Goal: Book appointment/travel/reservation

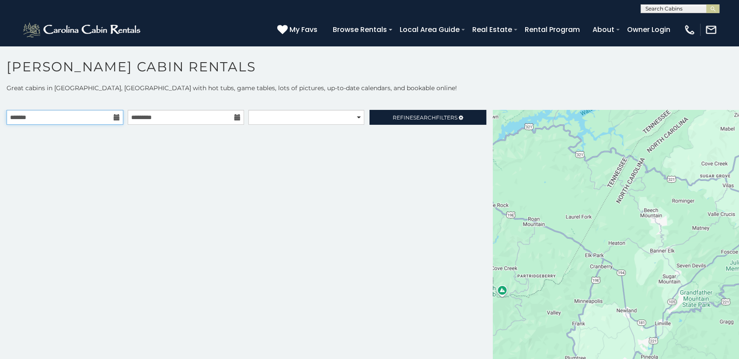
click at [101, 115] on input "text" at bounding box center [65, 117] width 117 height 15
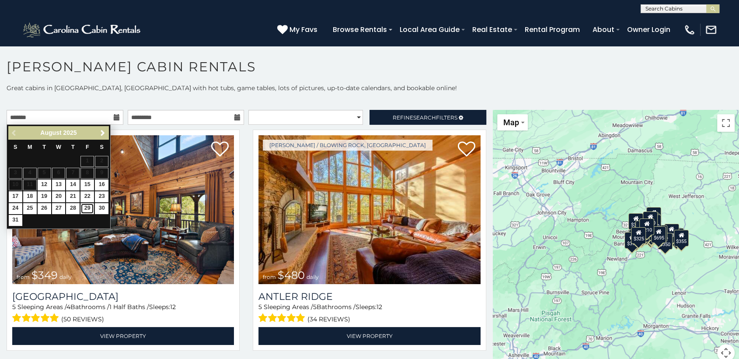
click at [91, 209] on link "29" at bounding box center [87, 208] width 14 height 11
type input "**********"
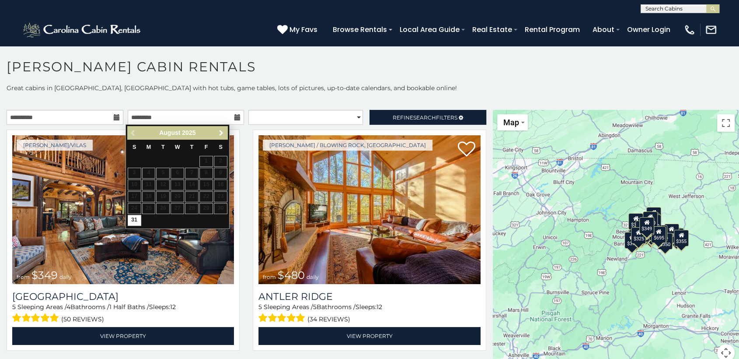
click at [218, 135] on span "Next" at bounding box center [221, 132] width 7 height 7
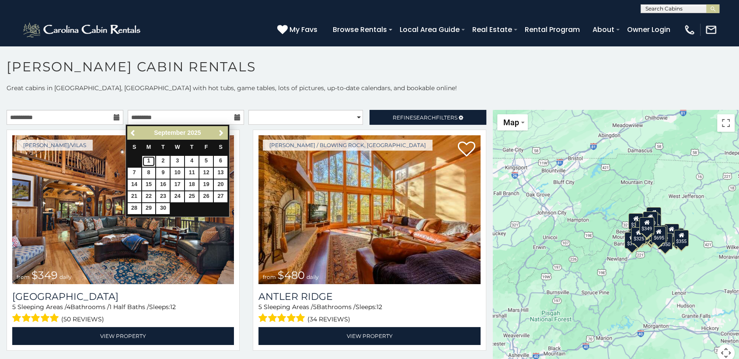
click at [149, 162] on link "1" at bounding box center [149, 161] width 14 height 11
type input "**********"
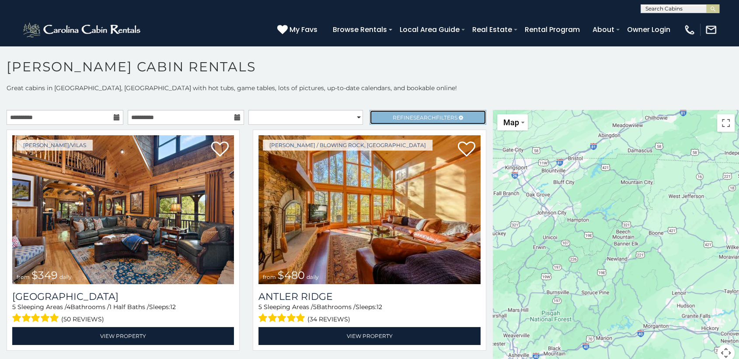
click at [402, 114] on span "Refine Search Filters" at bounding box center [425, 117] width 65 height 7
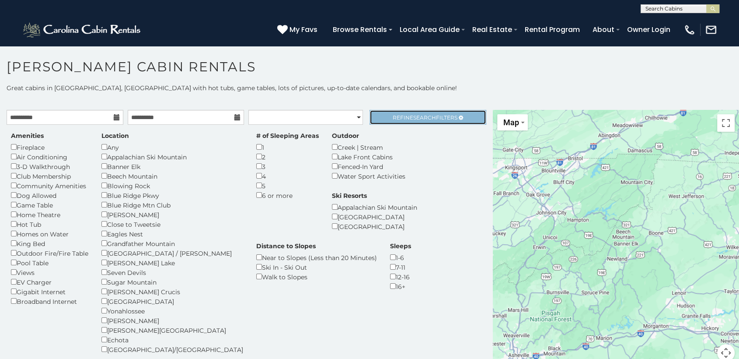
click at [374, 114] on link "Refine Search Filters" at bounding box center [428, 117] width 117 height 15
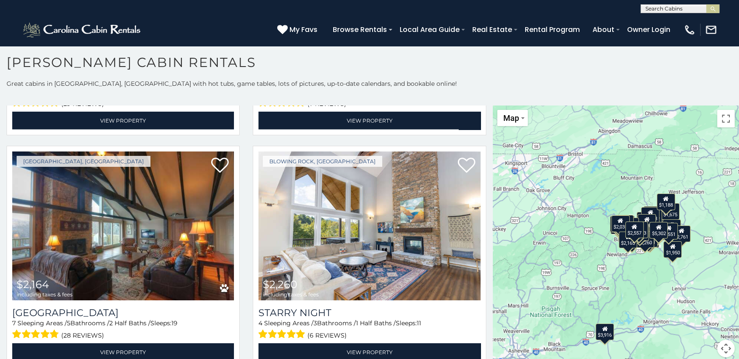
scroll to position [2299, 0]
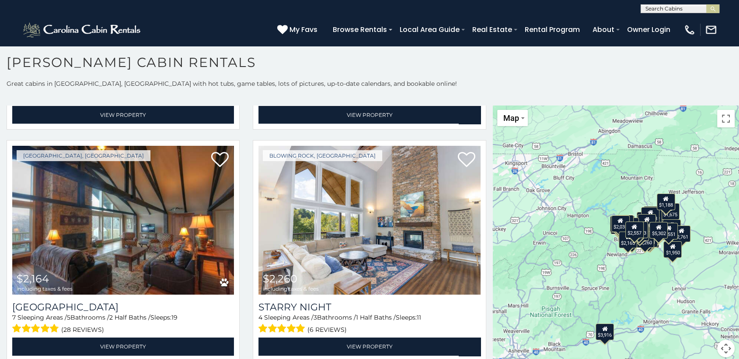
click at [511, 292] on div "$2,555 $5,302 $5,562 $3,546 $2,058 $2,761 $1,688 $2,287 $2,287 $2,260 $1,188 $2…" at bounding box center [616, 236] width 246 height 262
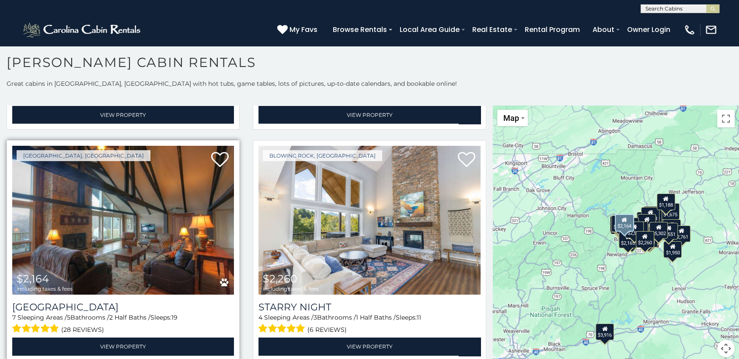
click at [131, 204] on img at bounding box center [123, 220] width 222 height 149
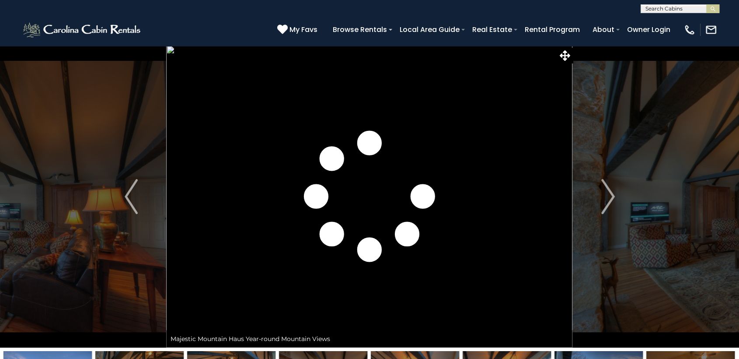
click at [605, 204] on img "Next" at bounding box center [607, 196] width 13 height 35
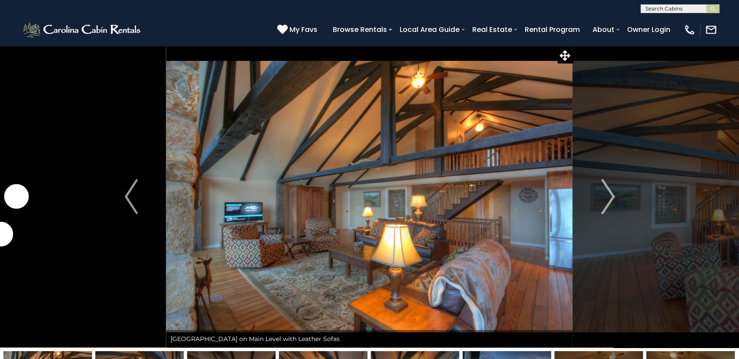
click at [605, 204] on img "Next" at bounding box center [607, 196] width 13 height 35
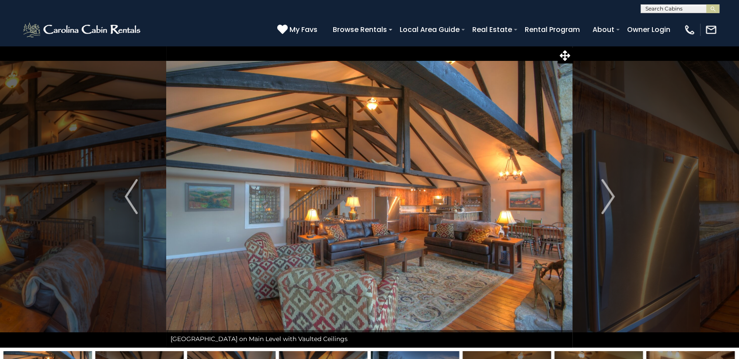
click at [605, 204] on img "Next" at bounding box center [607, 196] width 13 height 35
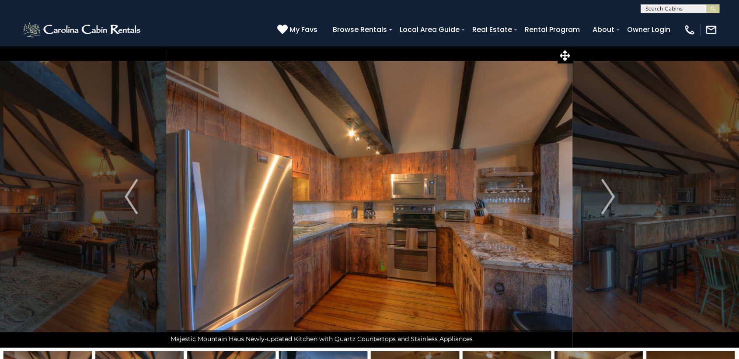
click at [605, 204] on img "Next" at bounding box center [607, 196] width 13 height 35
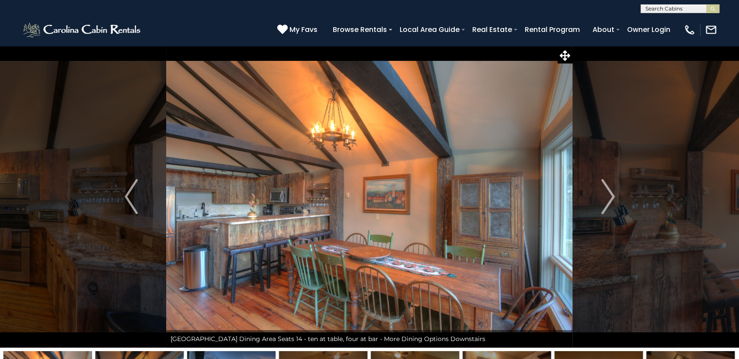
click at [605, 204] on img "Next" at bounding box center [607, 196] width 13 height 35
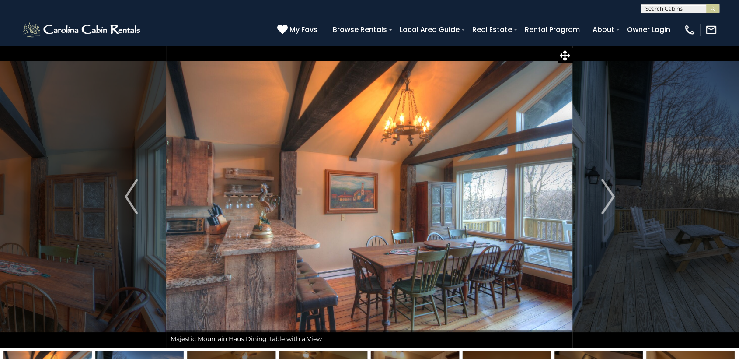
click at [605, 204] on img "Next" at bounding box center [607, 196] width 13 height 35
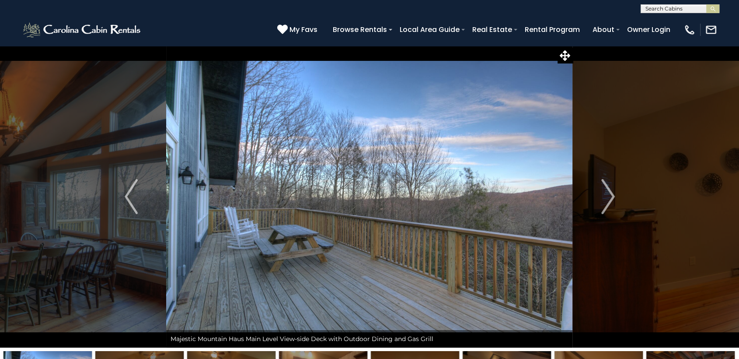
click at [605, 204] on img "Next" at bounding box center [607, 196] width 13 height 35
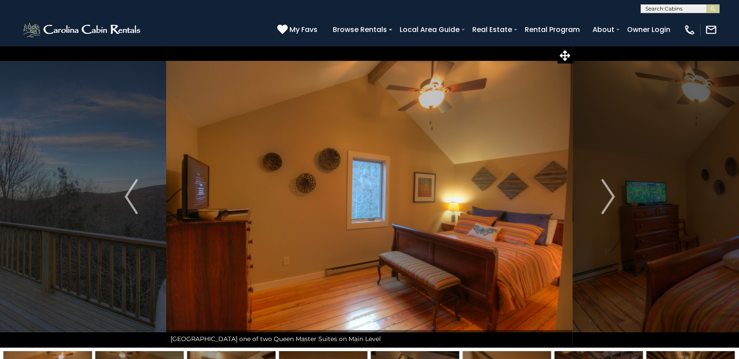
click at [605, 204] on img "Next" at bounding box center [607, 196] width 13 height 35
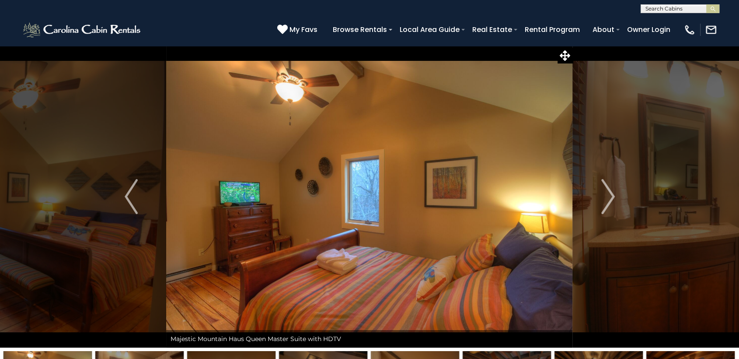
click at [605, 204] on img "Next" at bounding box center [607, 196] width 13 height 35
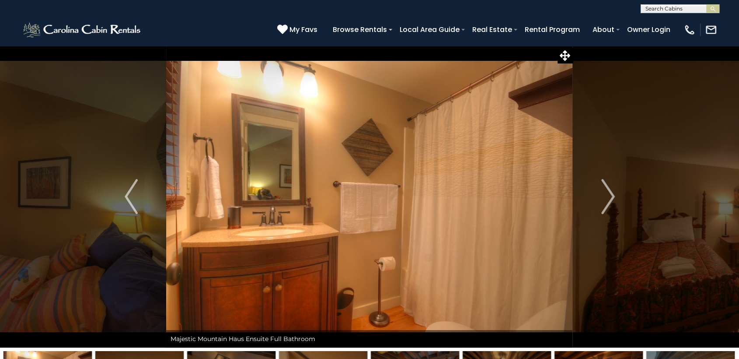
click at [605, 204] on img "Next" at bounding box center [607, 196] width 13 height 35
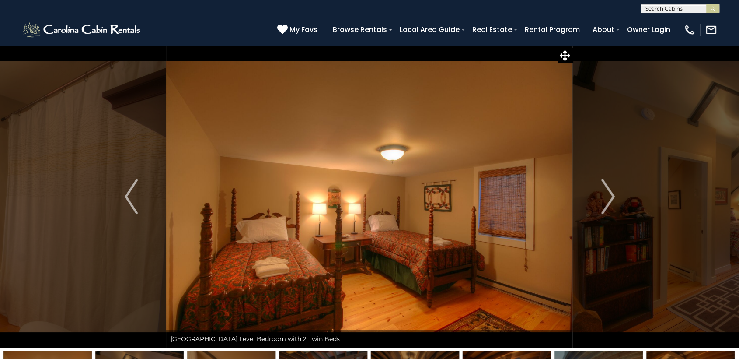
click at [605, 204] on img "Next" at bounding box center [607, 196] width 13 height 35
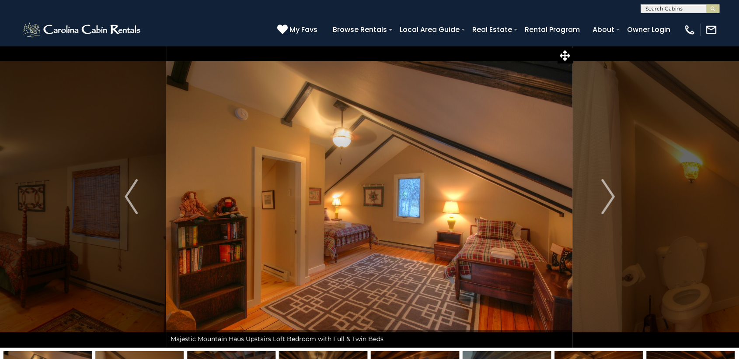
click at [605, 204] on img "Next" at bounding box center [607, 196] width 13 height 35
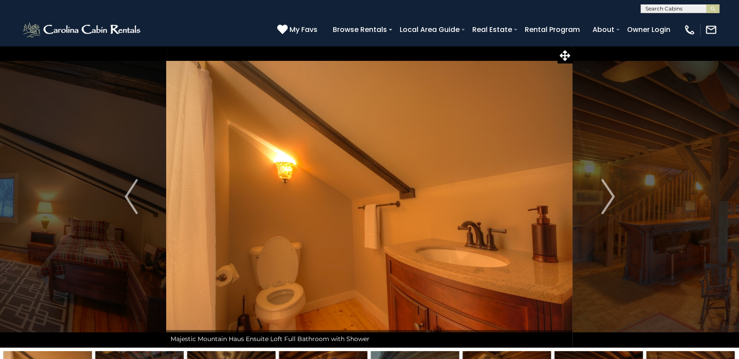
click at [605, 204] on img "Next" at bounding box center [607, 196] width 13 height 35
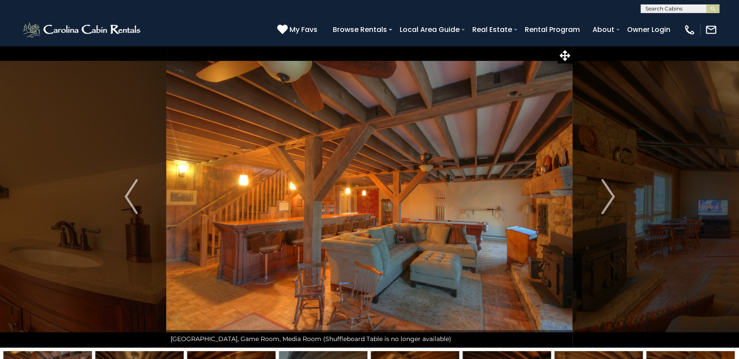
click at [605, 204] on img "Next" at bounding box center [607, 196] width 13 height 35
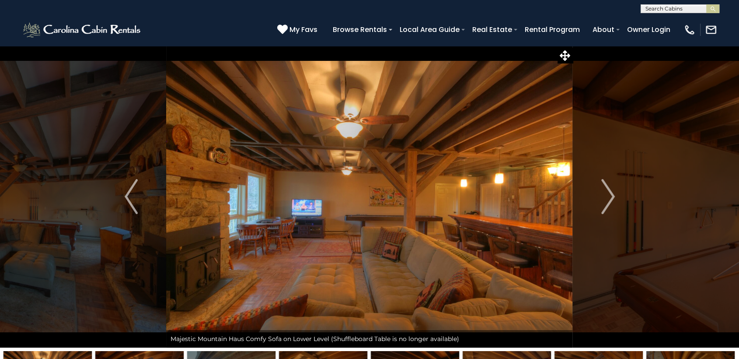
click at [605, 204] on img "Next" at bounding box center [607, 196] width 13 height 35
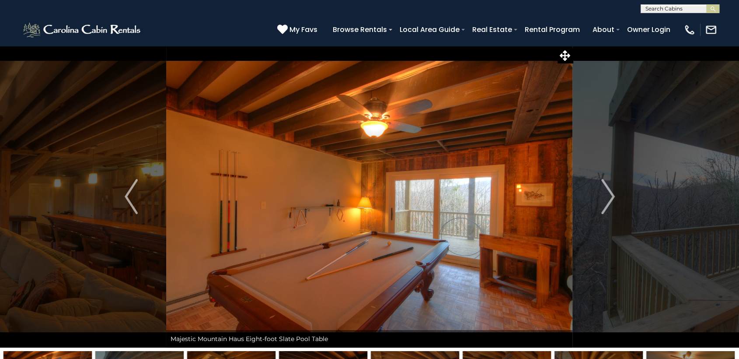
click at [605, 204] on img "Next" at bounding box center [607, 196] width 13 height 35
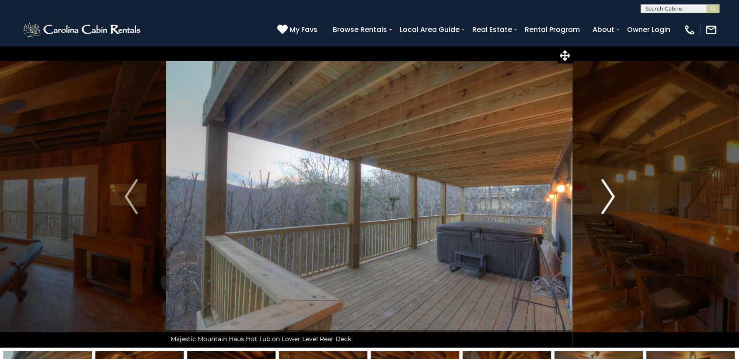
click at [604, 205] on img "Next" at bounding box center [607, 196] width 13 height 35
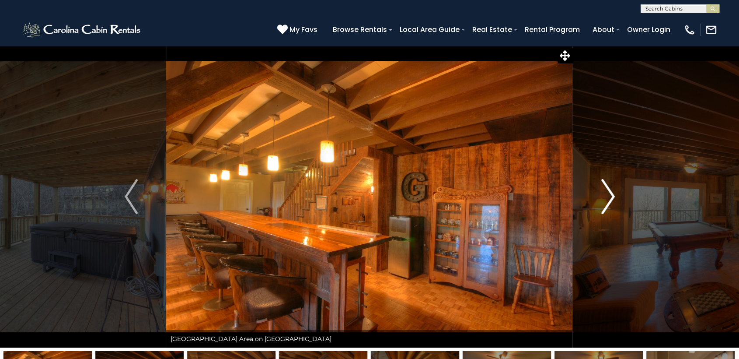
click at [604, 205] on img "Next" at bounding box center [607, 196] width 13 height 35
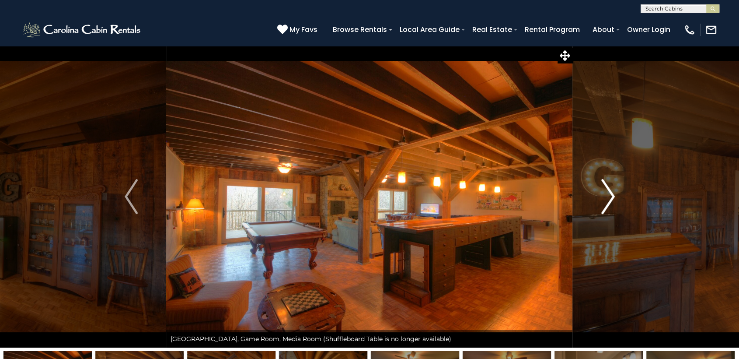
click at [604, 205] on img "Next" at bounding box center [607, 196] width 13 height 35
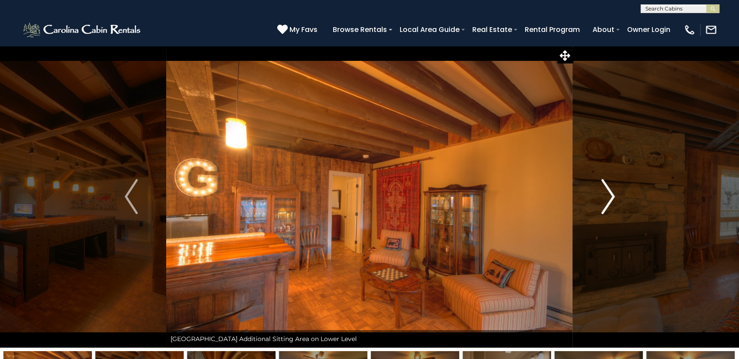
click at [604, 205] on img "Next" at bounding box center [607, 196] width 13 height 35
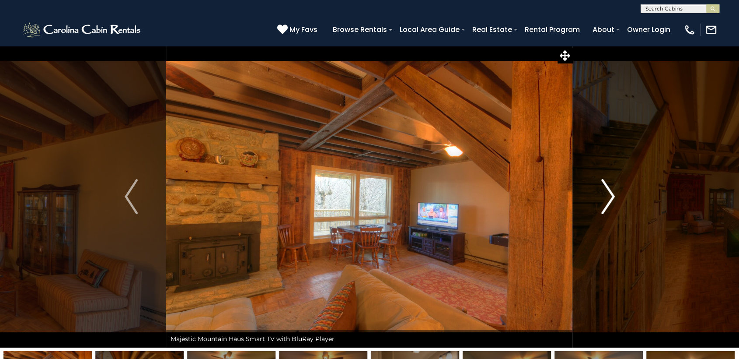
click at [604, 205] on img "Next" at bounding box center [607, 196] width 13 height 35
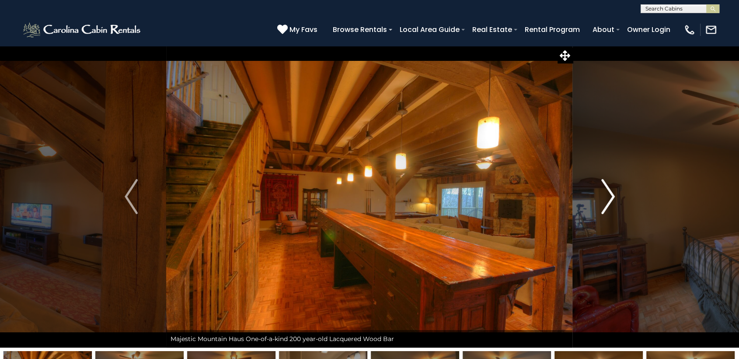
click at [604, 205] on img "Next" at bounding box center [607, 196] width 13 height 35
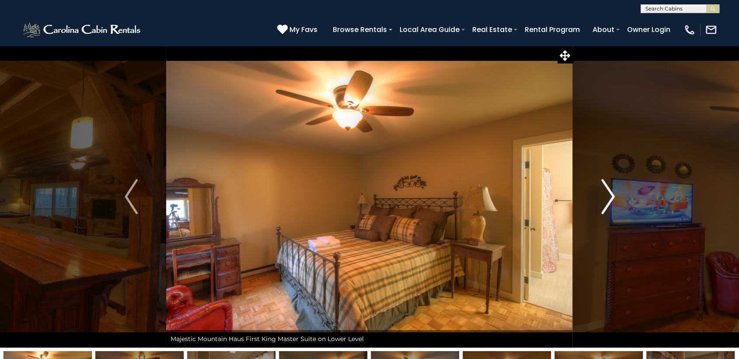
click at [604, 205] on img "Next" at bounding box center [607, 196] width 13 height 35
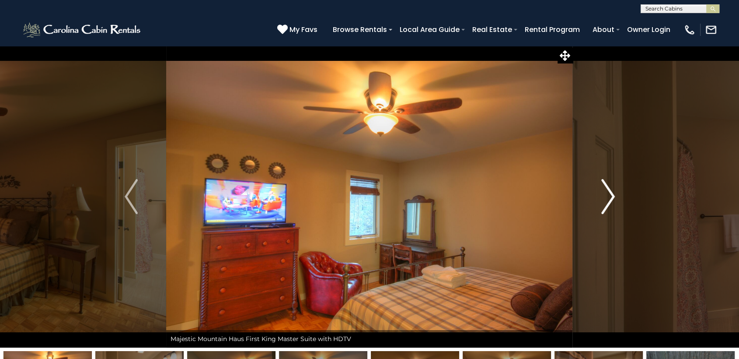
click at [604, 205] on img "Next" at bounding box center [607, 196] width 13 height 35
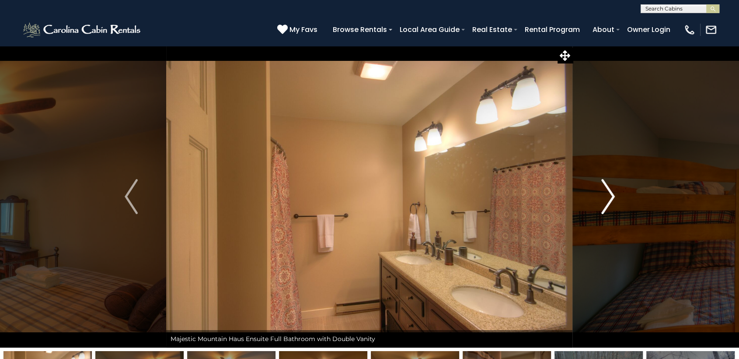
click at [604, 205] on img "Next" at bounding box center [607, 196] width 13 height 35
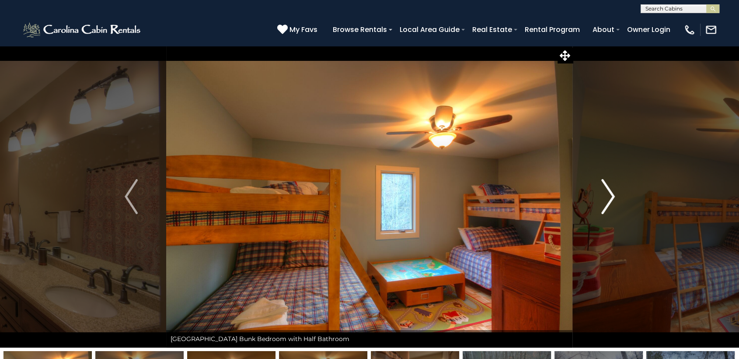
click at [604, 205] on img "Next" at bounding box center [607, 196] width 13 height 35
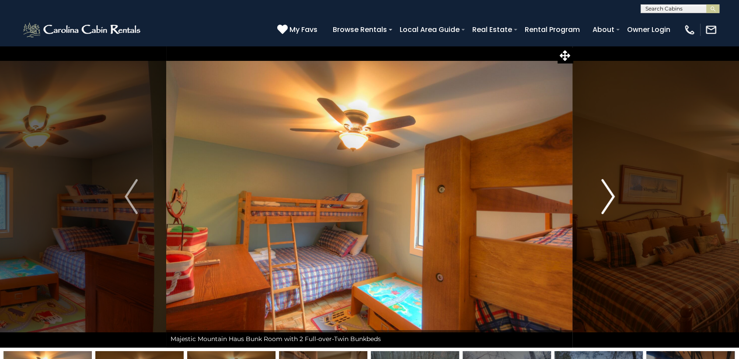
click at [604, 205] on img "Next" at bounding box center [607, 196] width 13 height 35
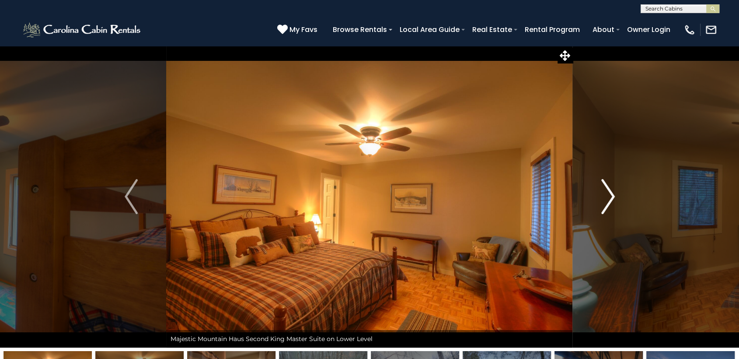
click at [604, 205] on img "Next" at bounding box center [607, 196] width 13 height 35
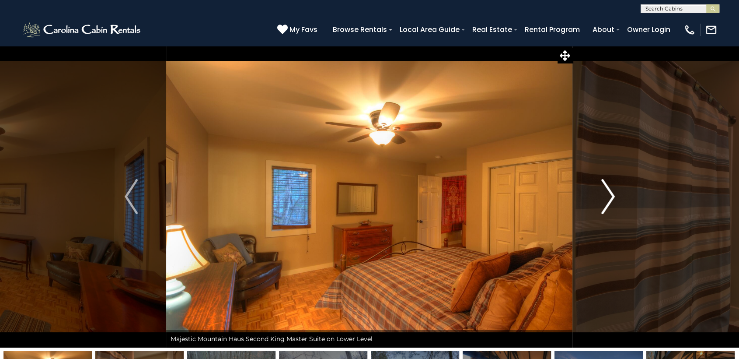
click at [604, 205] on img "Next" at bounding box center [607, 196] width 13 height 35
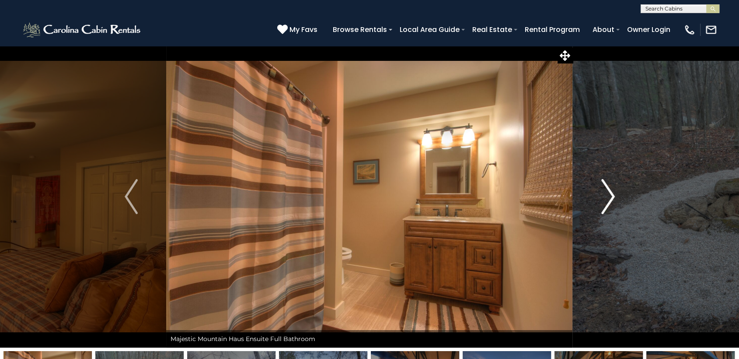
click at [604, 205] on img "Next" at bounding box center [607, 196] width 13 height 35
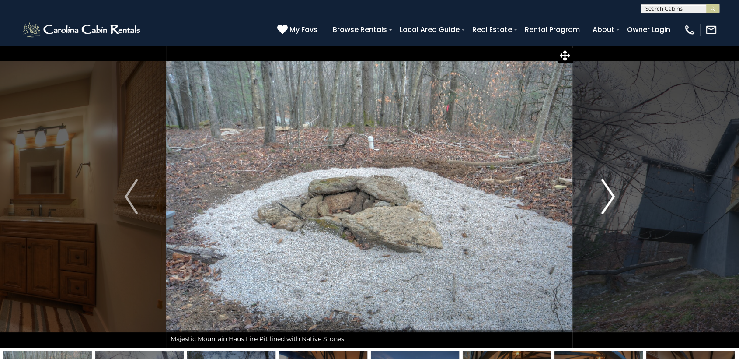
click at [604, 205] on img "Next" at bounding box center [607, 196] width 13 height 35
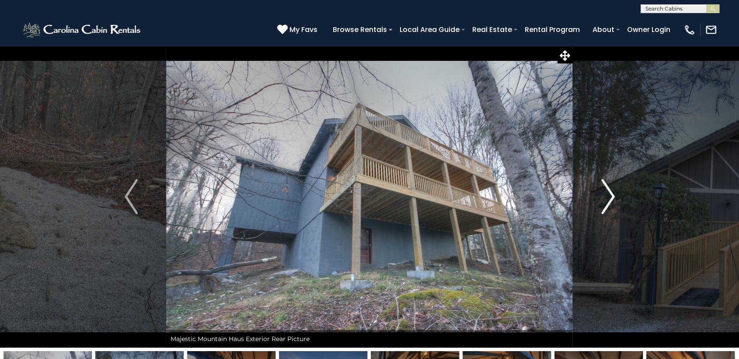
click at [604, 205] on img "Next" at bounding box center [607, 196] width 13 height 35
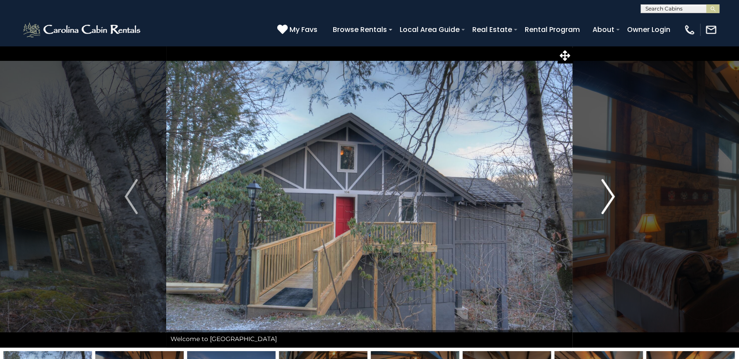
click at [604, 205] on img "Next" at bounding box center [607, 196] width 13 height 35
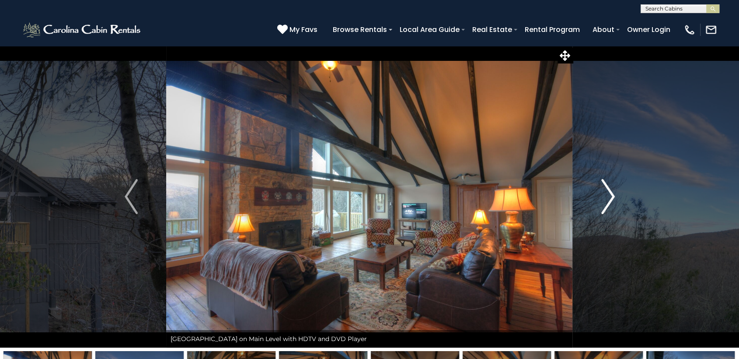
click at [604, 205] on img "Next" at bounding box center [607, 196] width 13 height 35
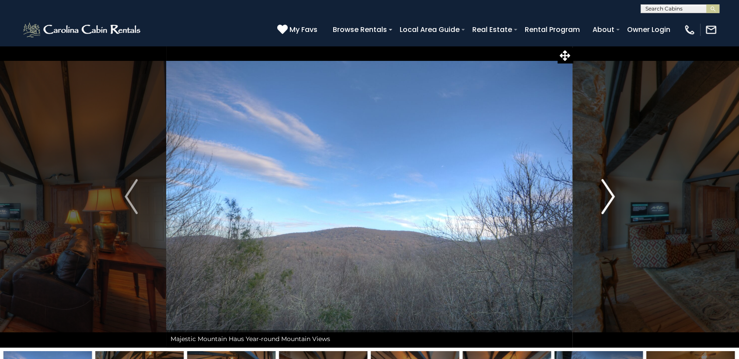
click at [604, 205] on img "Next" at bounding box center [607, 196] width 13 height 35
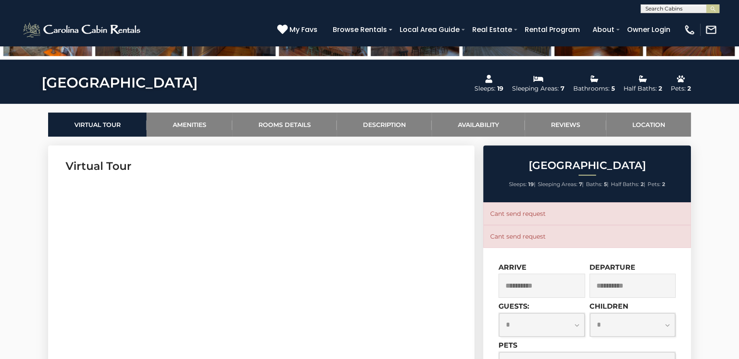
scroll to position [353, 0]
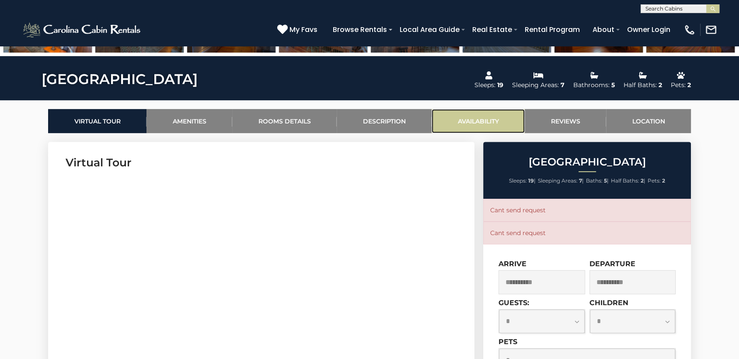
click at [496, 120] on link "Availability" at bounding box center [478, 121] width 93 height 24
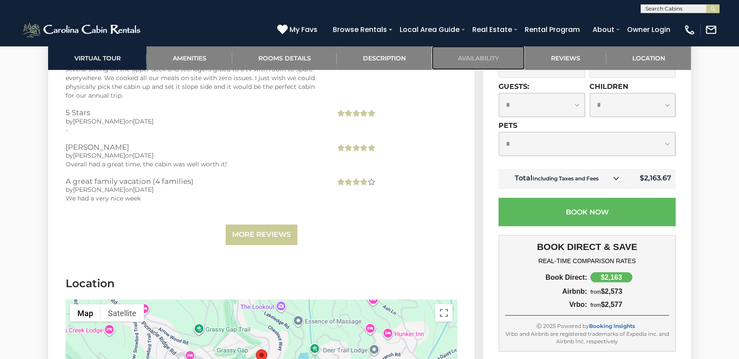
scroll to position [2493, 0]
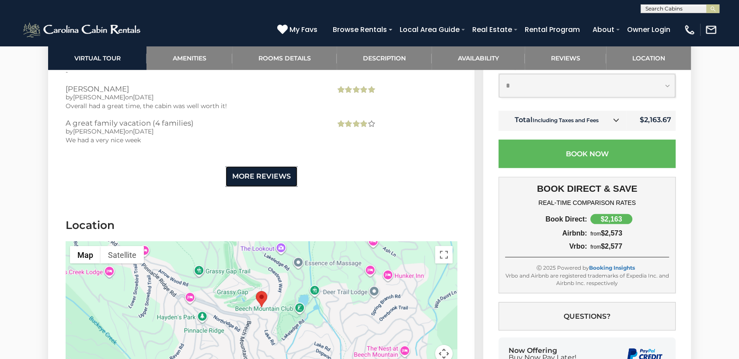
click at [273, 166] on link "More Reviews" at bounding box center [262, 176] width 72 height 21
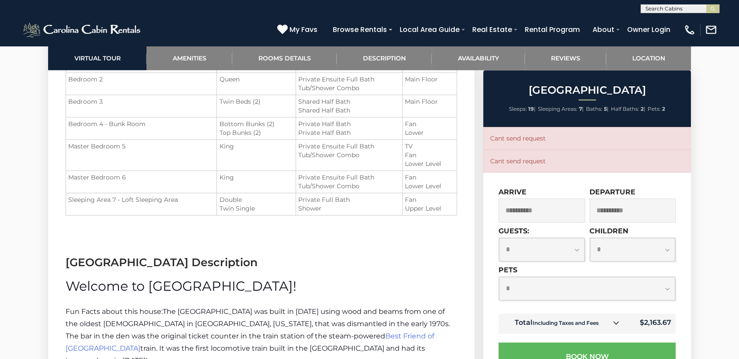
scroll to position [1148, 0]
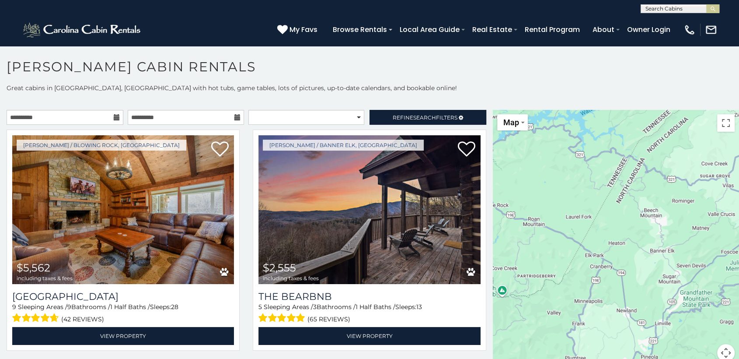
scroll to position [4, 0]
